Goal: Task Accomplishment & Management: Manage account settings

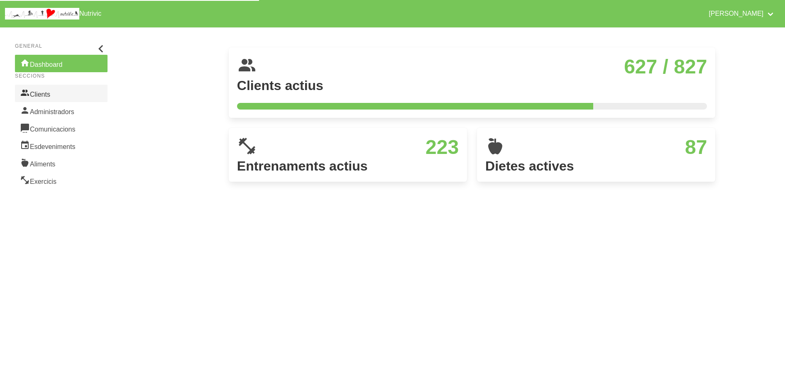
click at [49, 94] on link "Clients" at bounding box center [61, 93] width 93 height 17
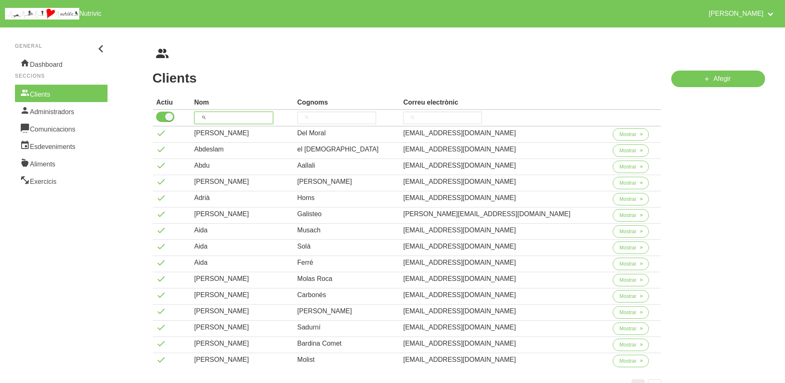
click at [262, 113] on input "search" at bounding box center [233, 118] width 79 height 12
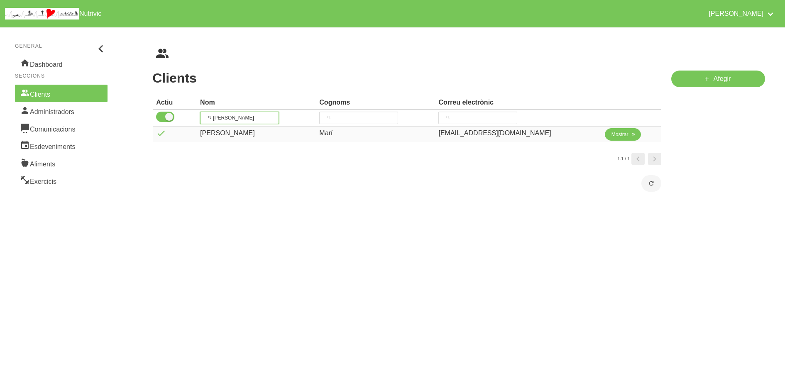
type input "[PERSON_NAME]"
click at [612, 131] on span "Mostrar" at bounding box center [620, 134] width 17 height 7
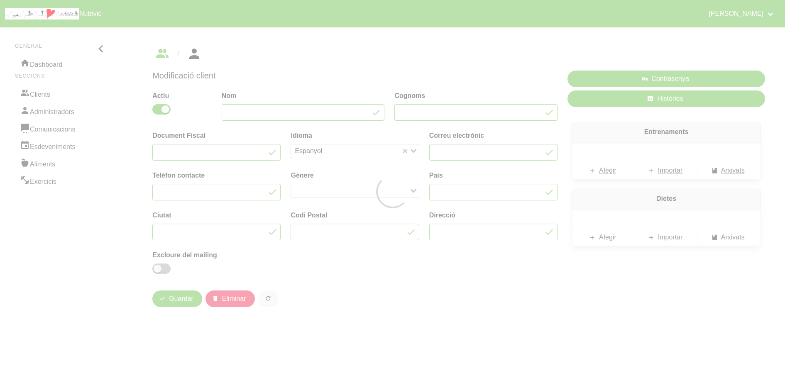
type input "[PERSON_NAME]"
type input "Marí"
type input "[EMAIL_ADDRESS][DOMAIN_NAME]"
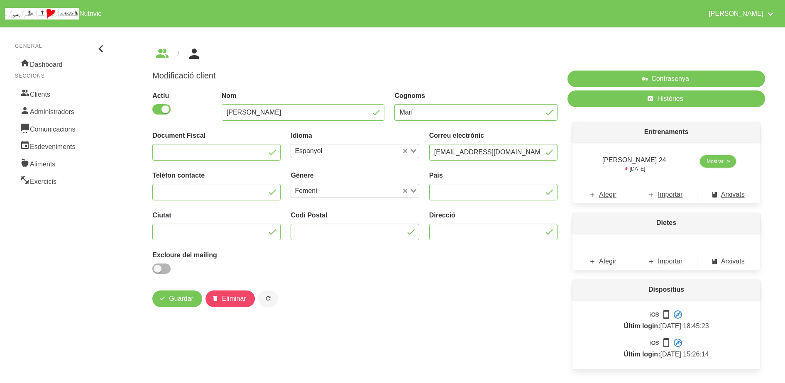
click at [715, 162] on span "Mostrar" at bounding box center [715, 161] width 17 height 7
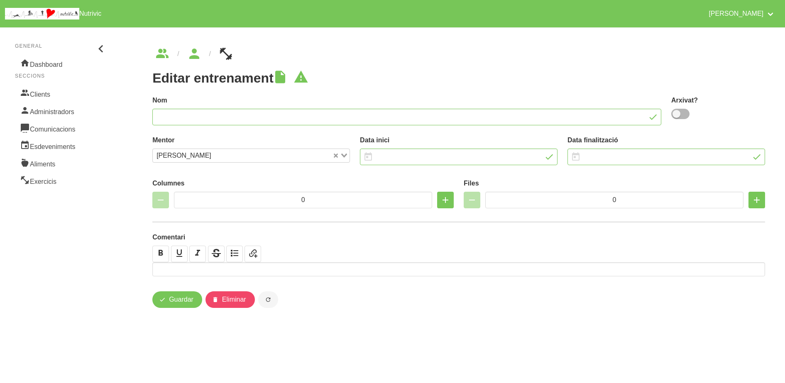
type input "[PERSON_NAME] 24"
type input "[DATE]"
type input "4"
type input "10"
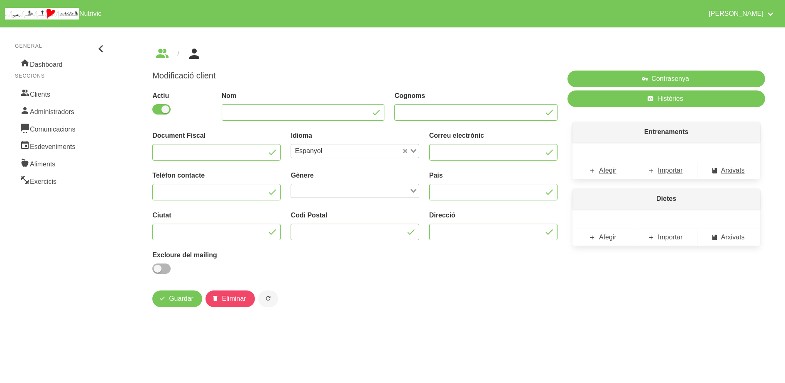
type input "[PERSON_NAME]"
type input "Marí"
type input "[EMAIL_ADDRESS][DOMAIN_NAME]"
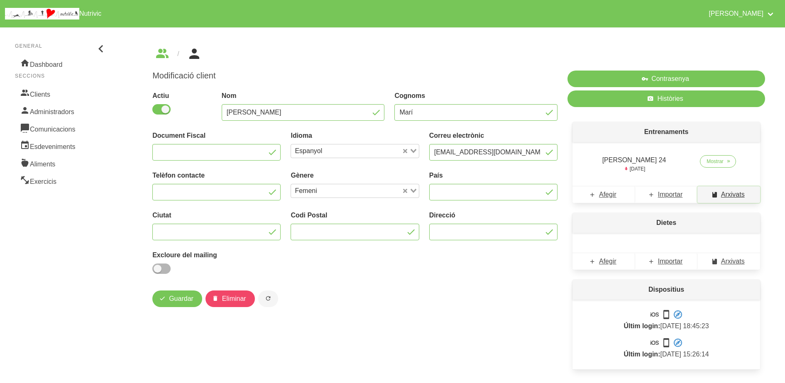
click at [732, 194] on span "Arxivats" at bounding box center [733, 195] width 24 height 10
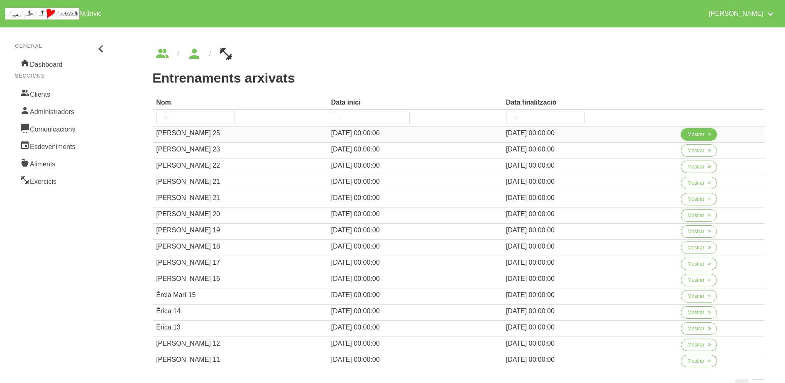
click at [709, 135] on icon "button" at bounding box center [709, 134] width 5 height 7
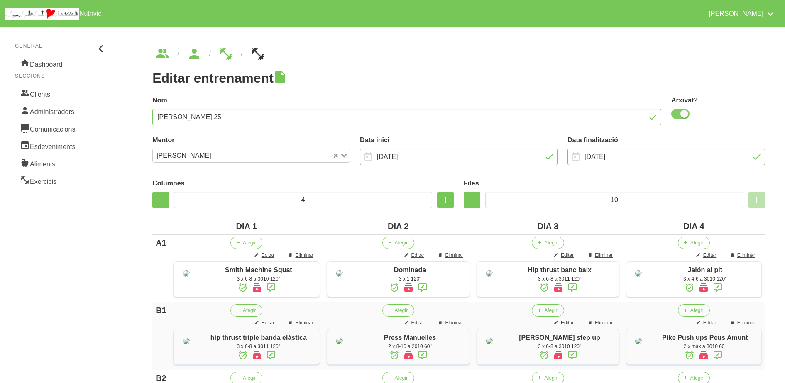
click at [680, 116] on span at bounding box center [680, 114] width 18 height 10
click at [677, 116] on input "checkbox" at bounding box center [673, 113] width 5 height 5
checkbox input "false"
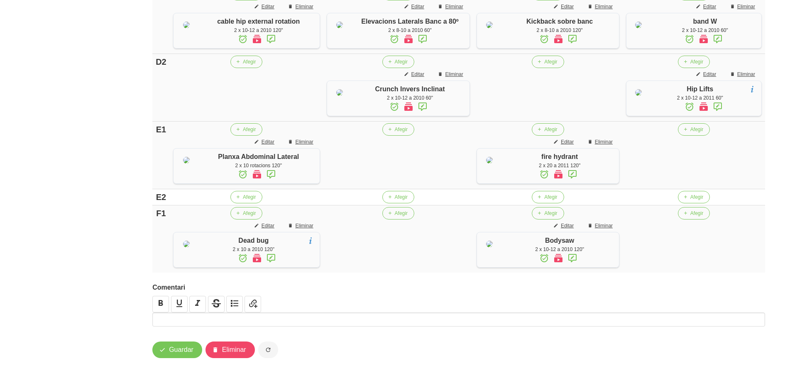
scroll to position [781, 0]
click at [183, 348] on span "Guardar" at bounding box center [181, 350] width 24 height 10
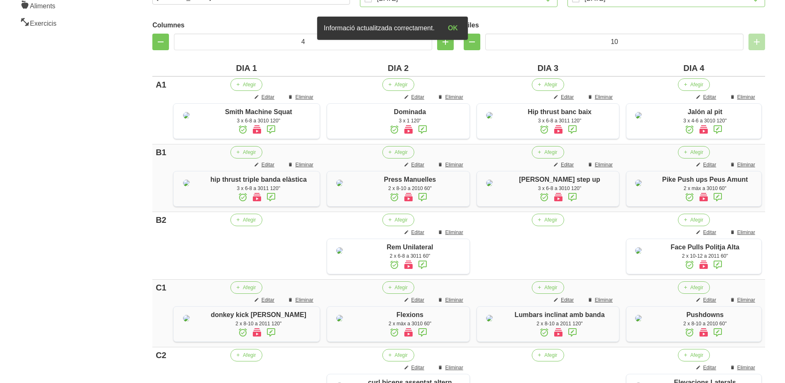
scroll to position [0, 0]
